Goal: Information Seeking & Learning: Learn about a topic

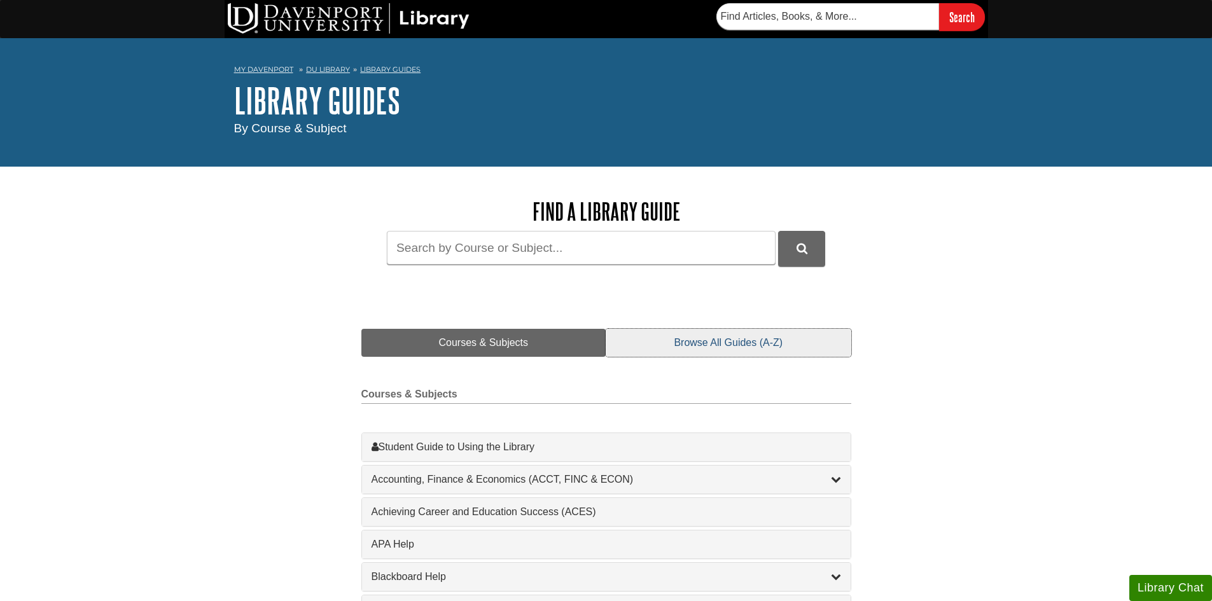
click at [747, 343] on link "Browse All Guides (A-Z)" at bounding box center [728, 343] width 245 height 28
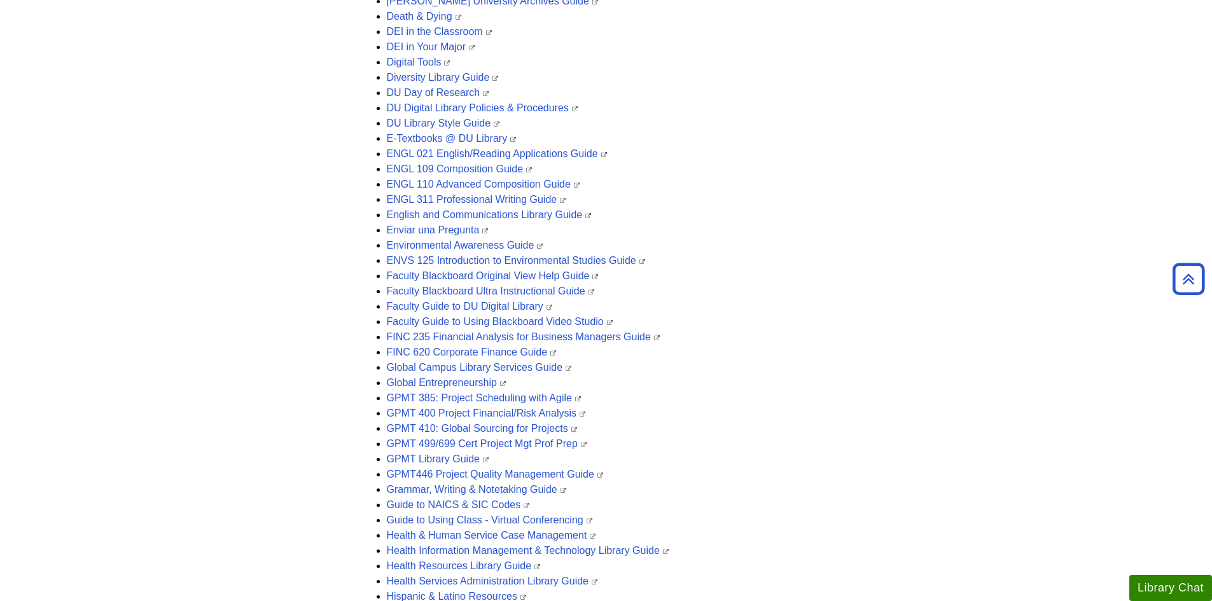
scroll to position [1136, 0]
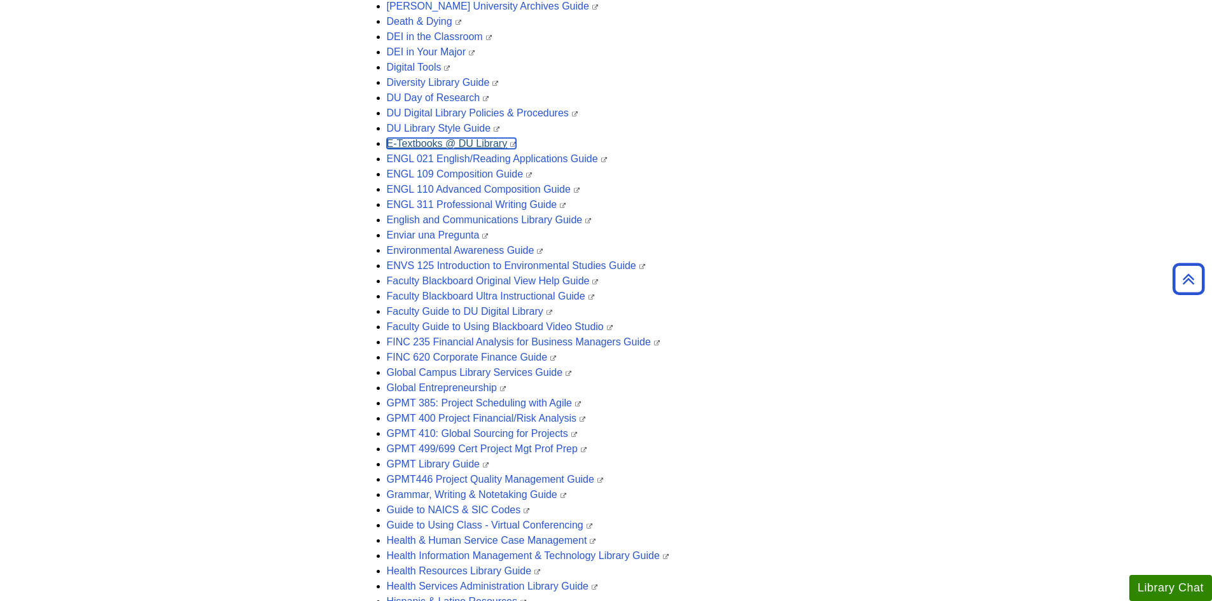
click at [446, 139] on link "E-Textbooks @ DU Library" at bounding box center [452, 143] width 130 height 11
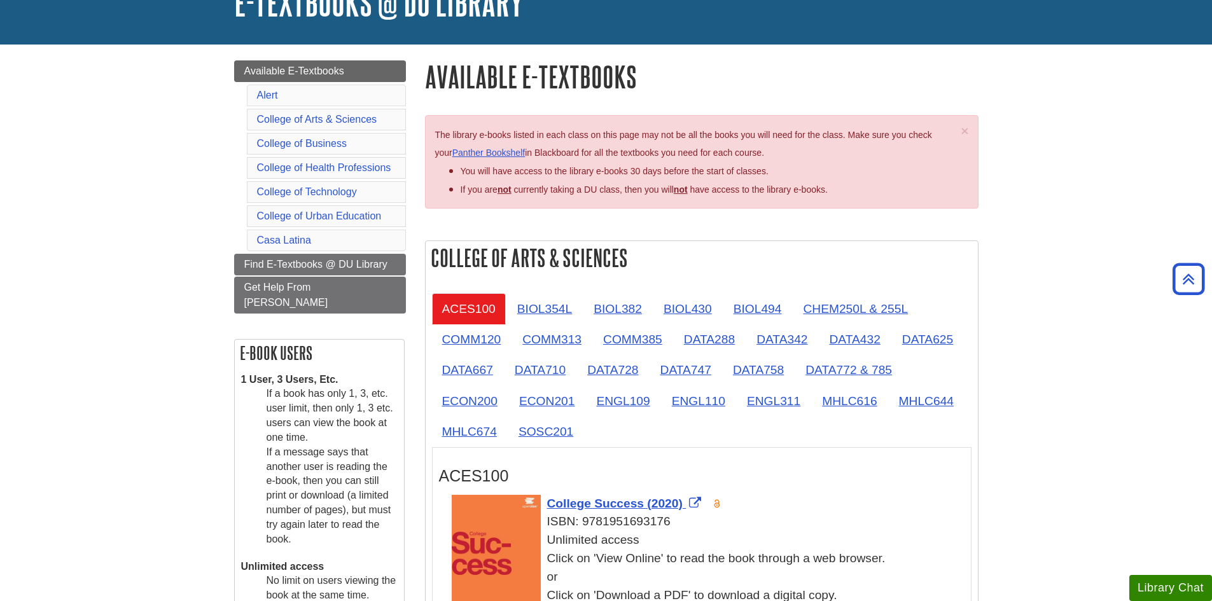
scroll to position [2, 0]
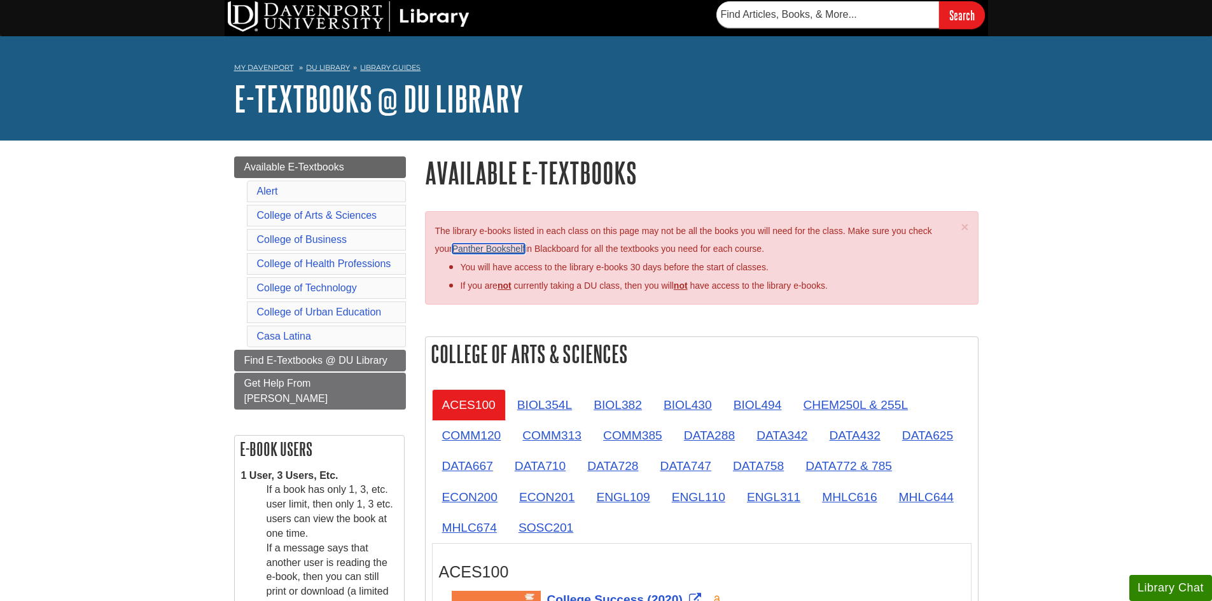
click at [478, 248] on link "Panther Bookshelf" at bounding box center [488, 249] width 73 height 10
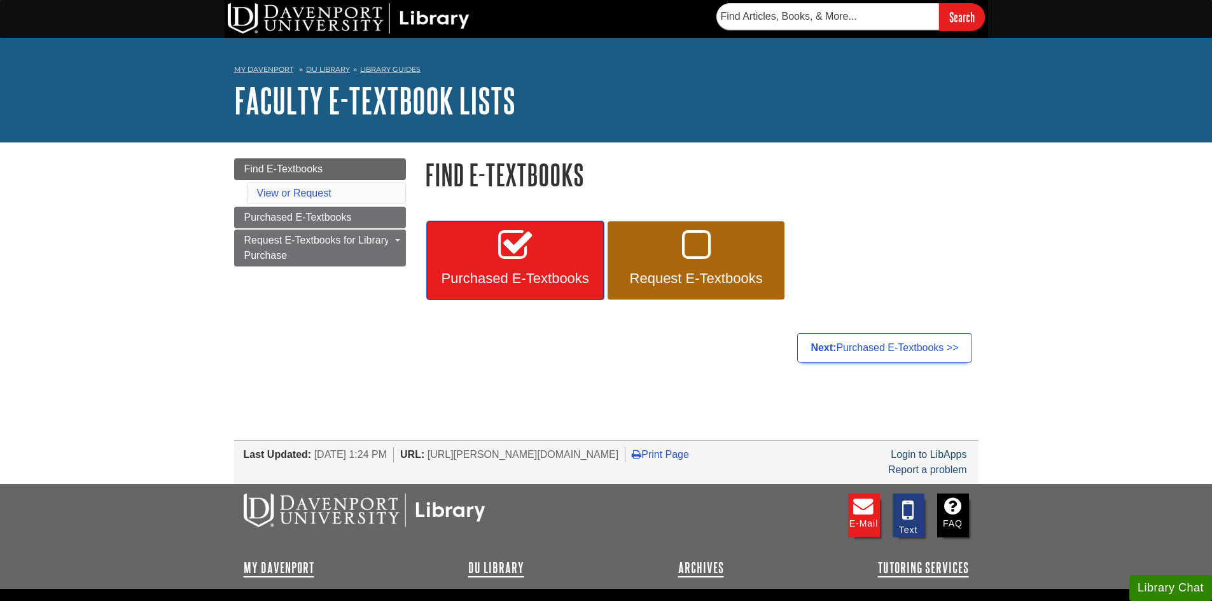
click at [507, 248] on icon at bounding box center [515, 246] width 34 height 37
